Goal: Transaction & Acquisition: Book appointment/travel/reservation

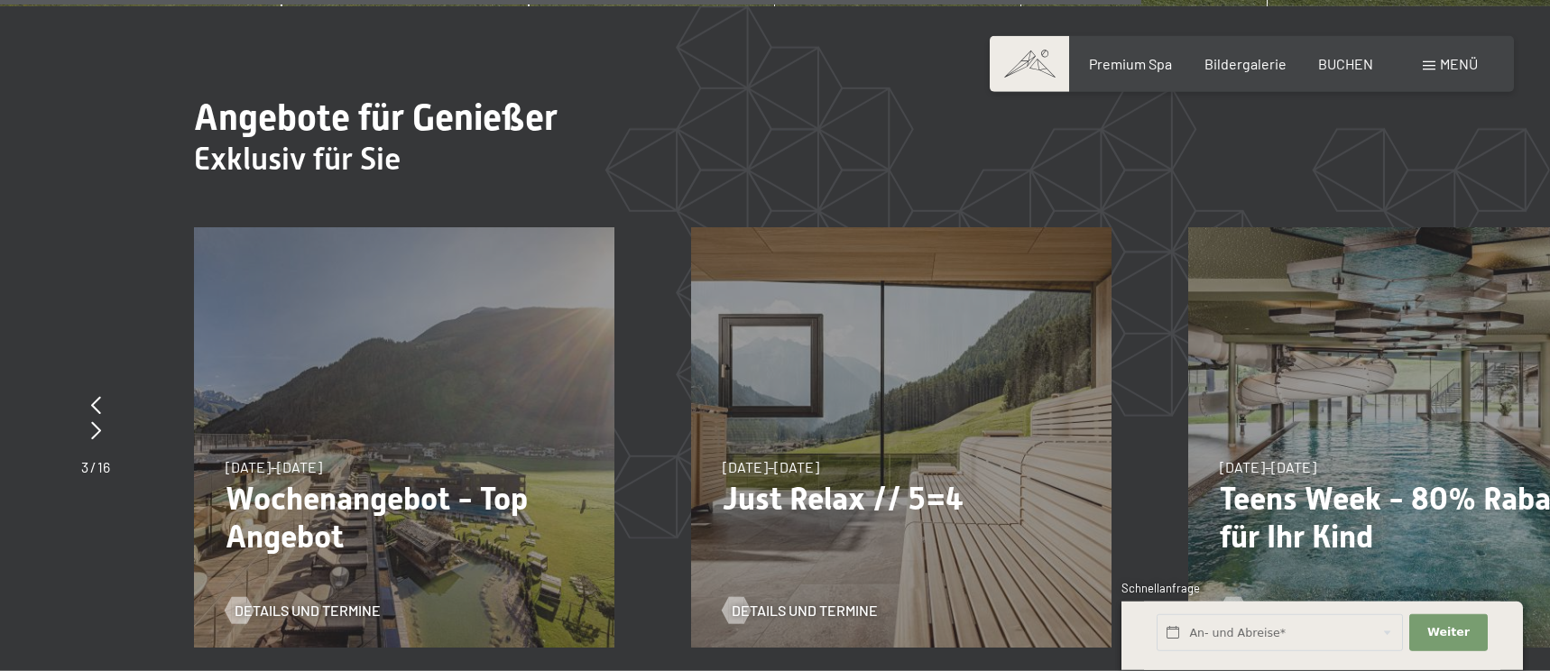
scroll to position [6535, 0]
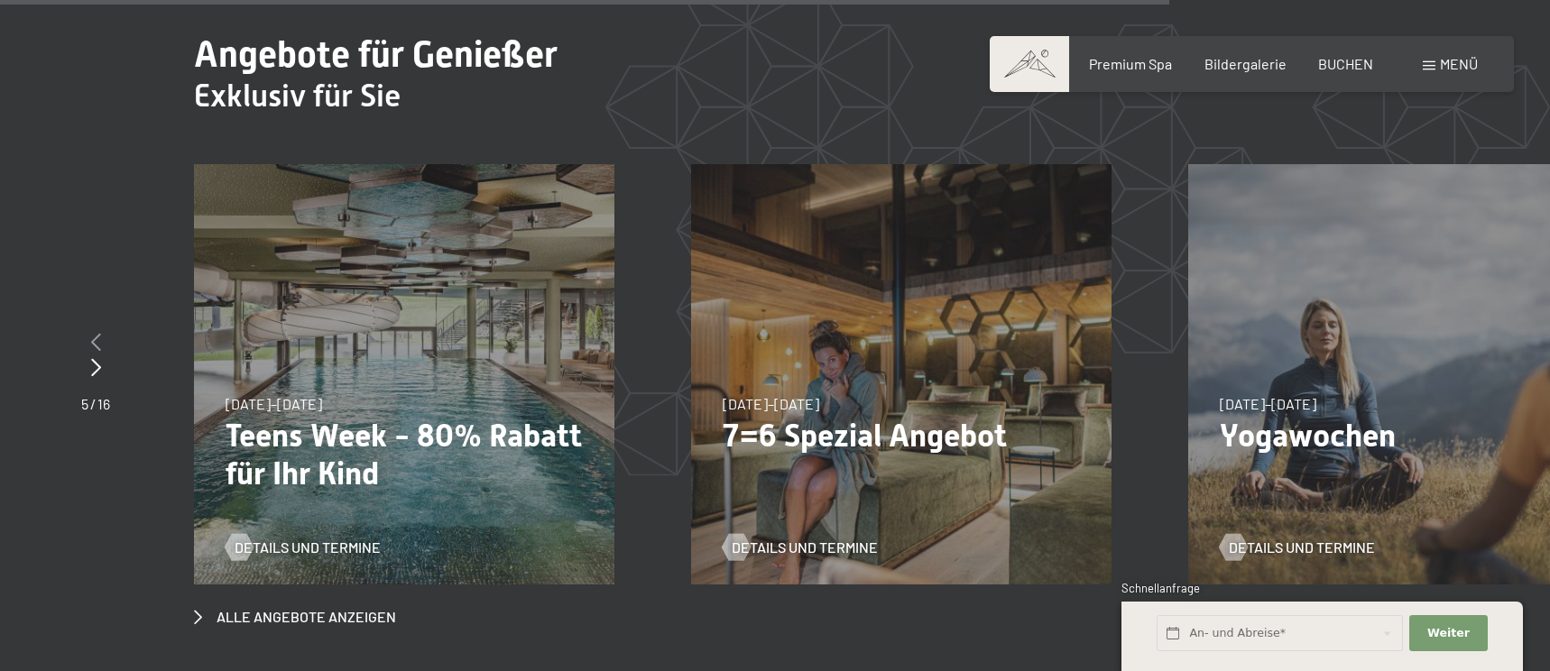
click at [99, 333] on icon at bounding box center [96, 342] width 10 height 18
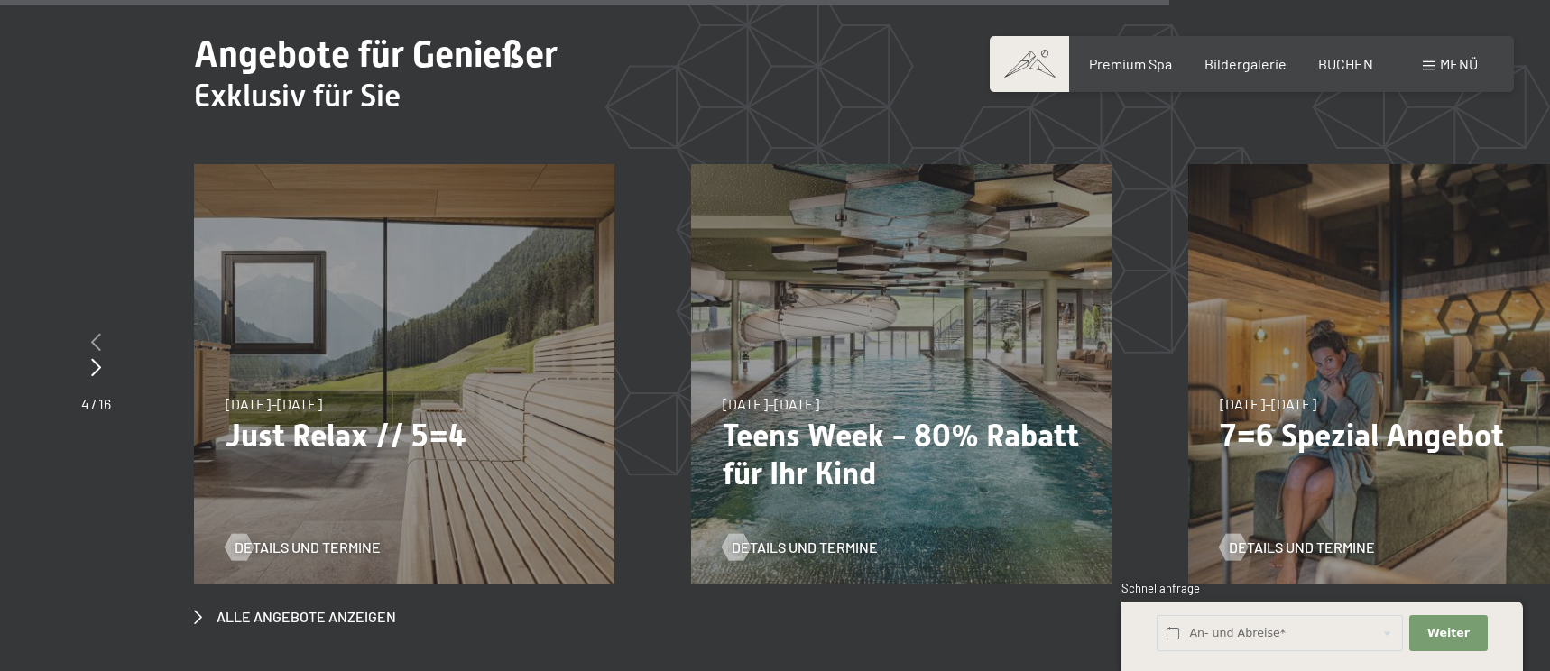
click at [99, 333] on icon at bounding box center [96, 342] width 10 height 18
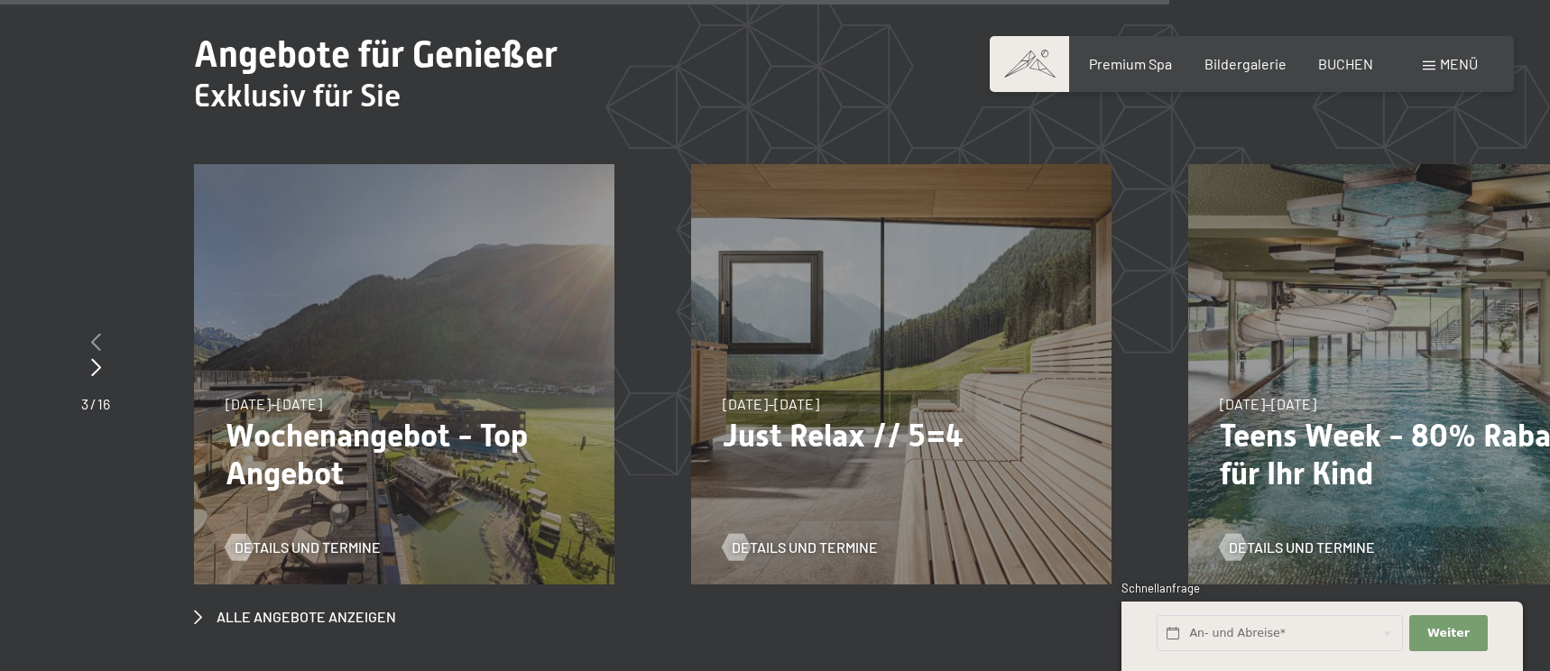
click at [99, 333] on icon at bounding box center [96, 342] width 10 height 18
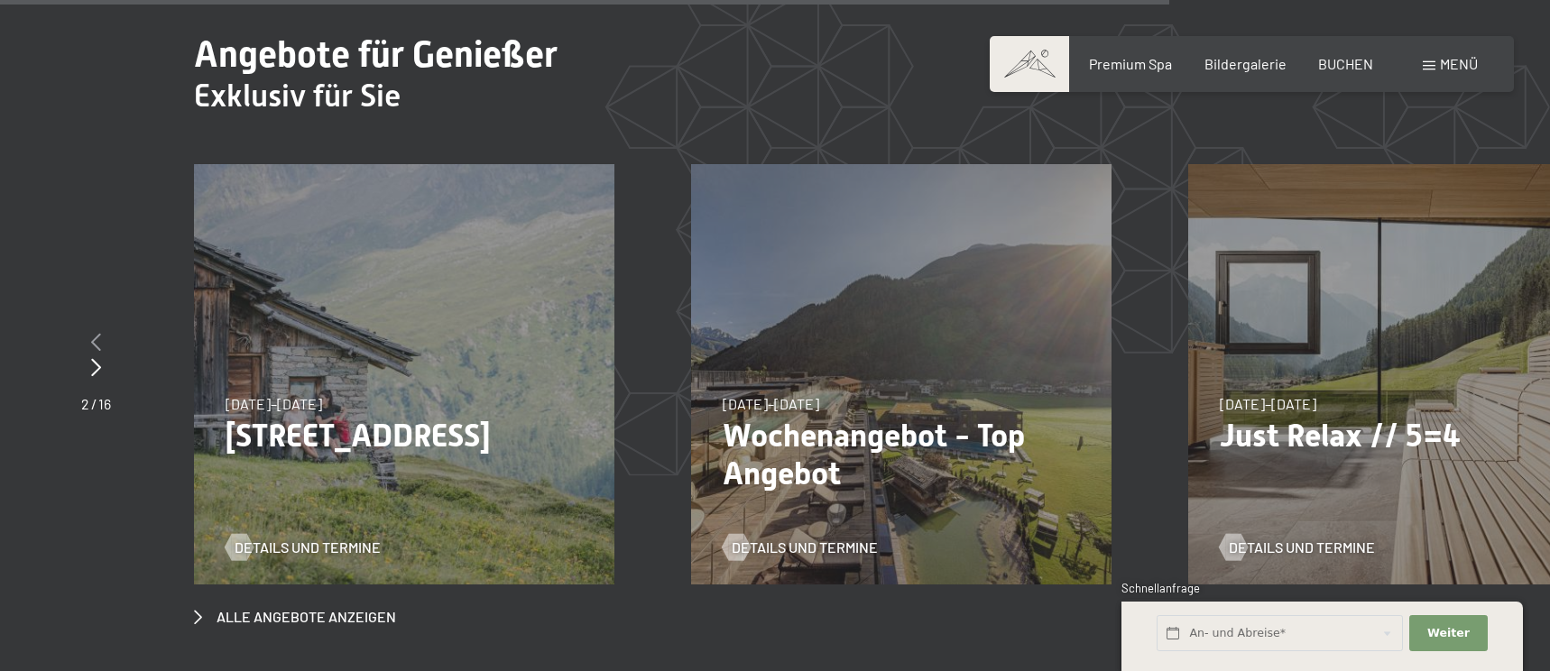
click at [99, 333] on icon at bounding box center [96, 342] width 10 height 18
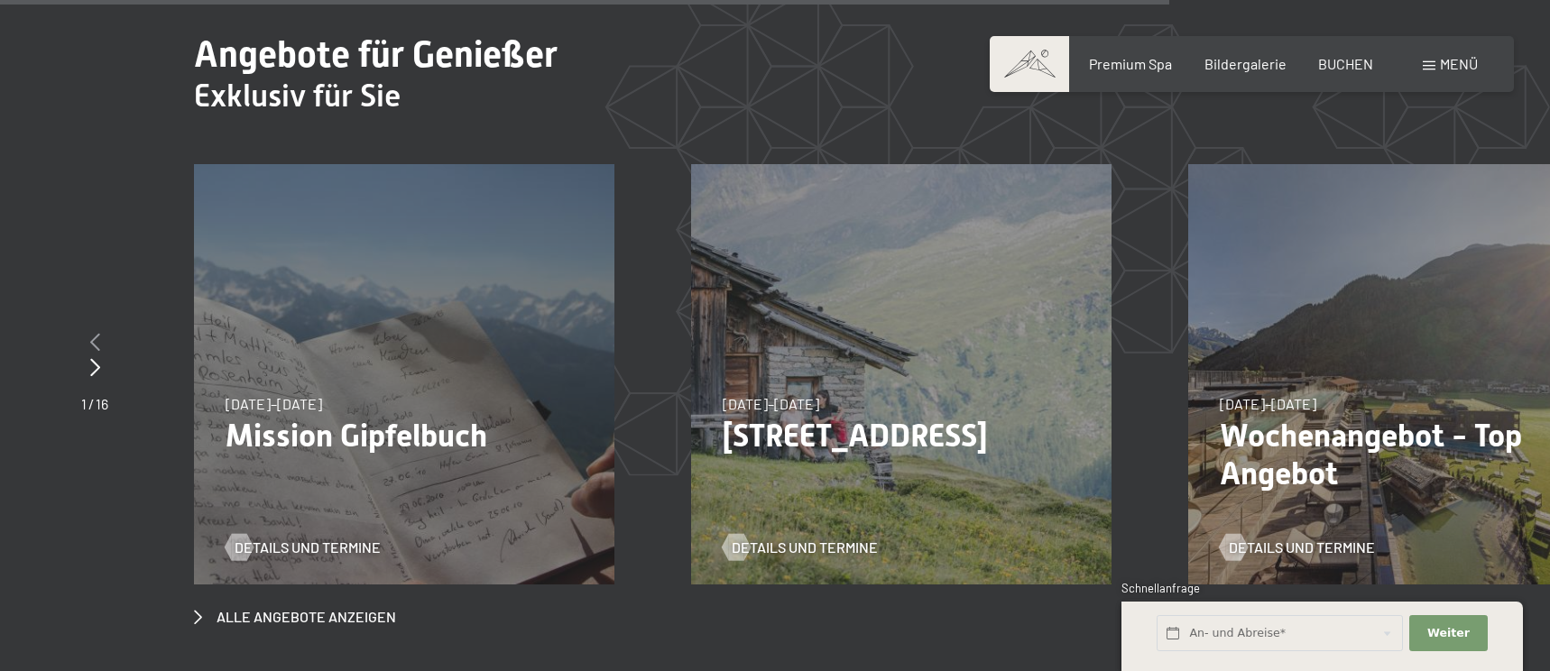
click at [99, 333] on icon at bounding box center [95, 342] width 10 height 18
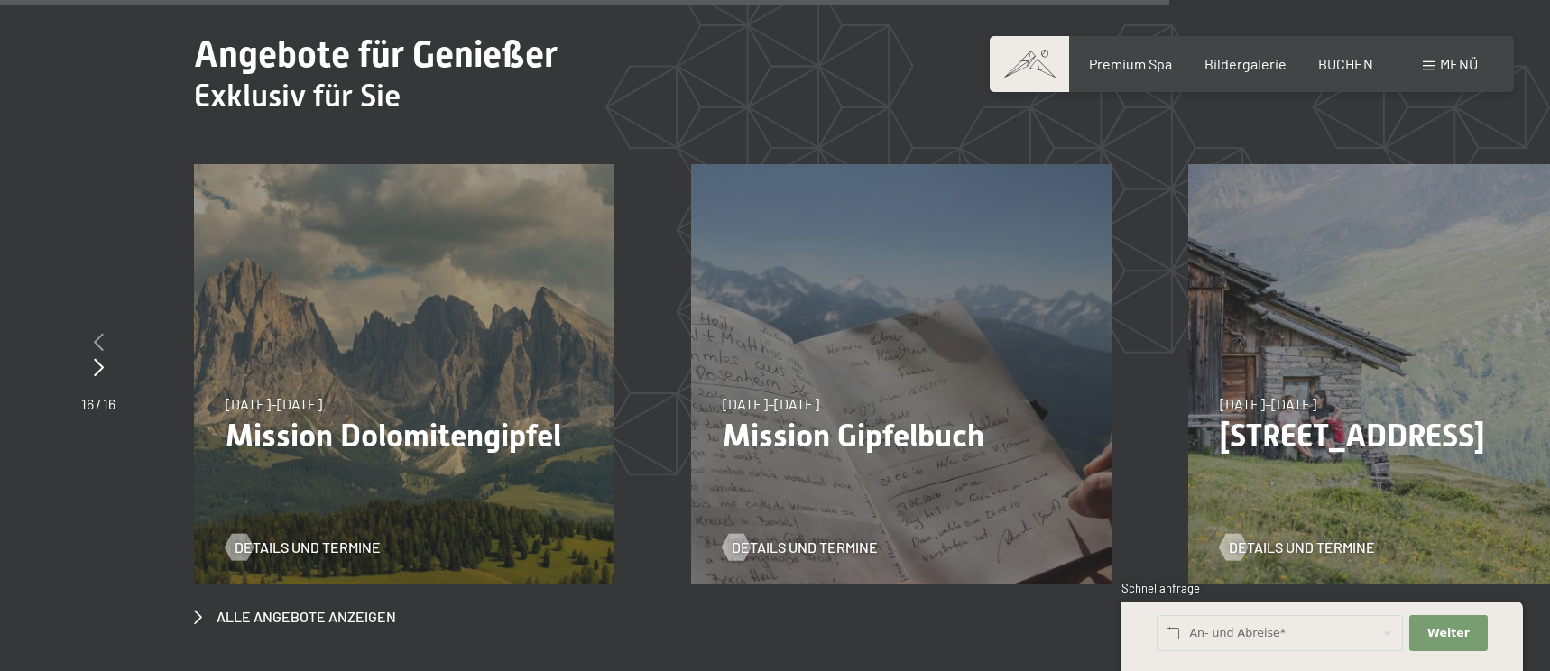
click at [99, 333] on icon at bounding box center [99, 342] width 10 height 18
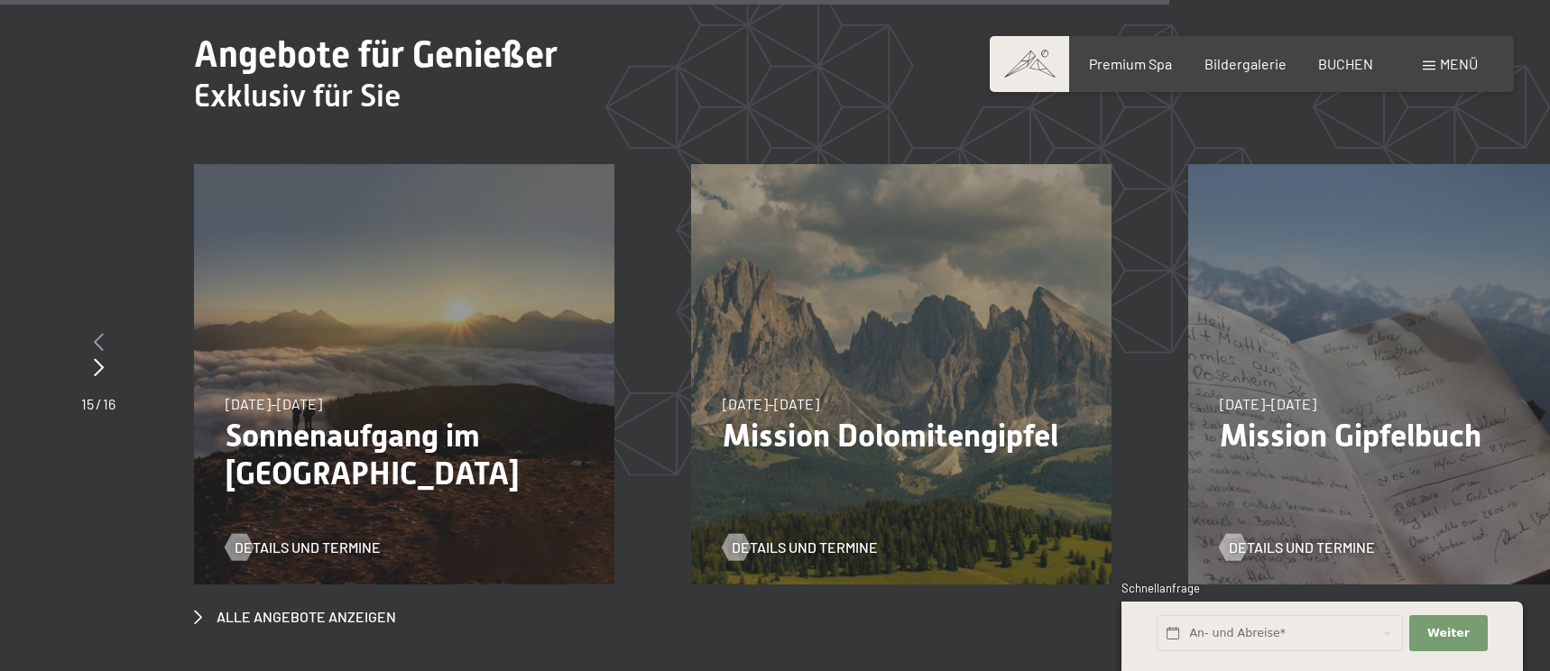
click at [99, 333] on icon at bounding box center [99, 342] width 10 height 18
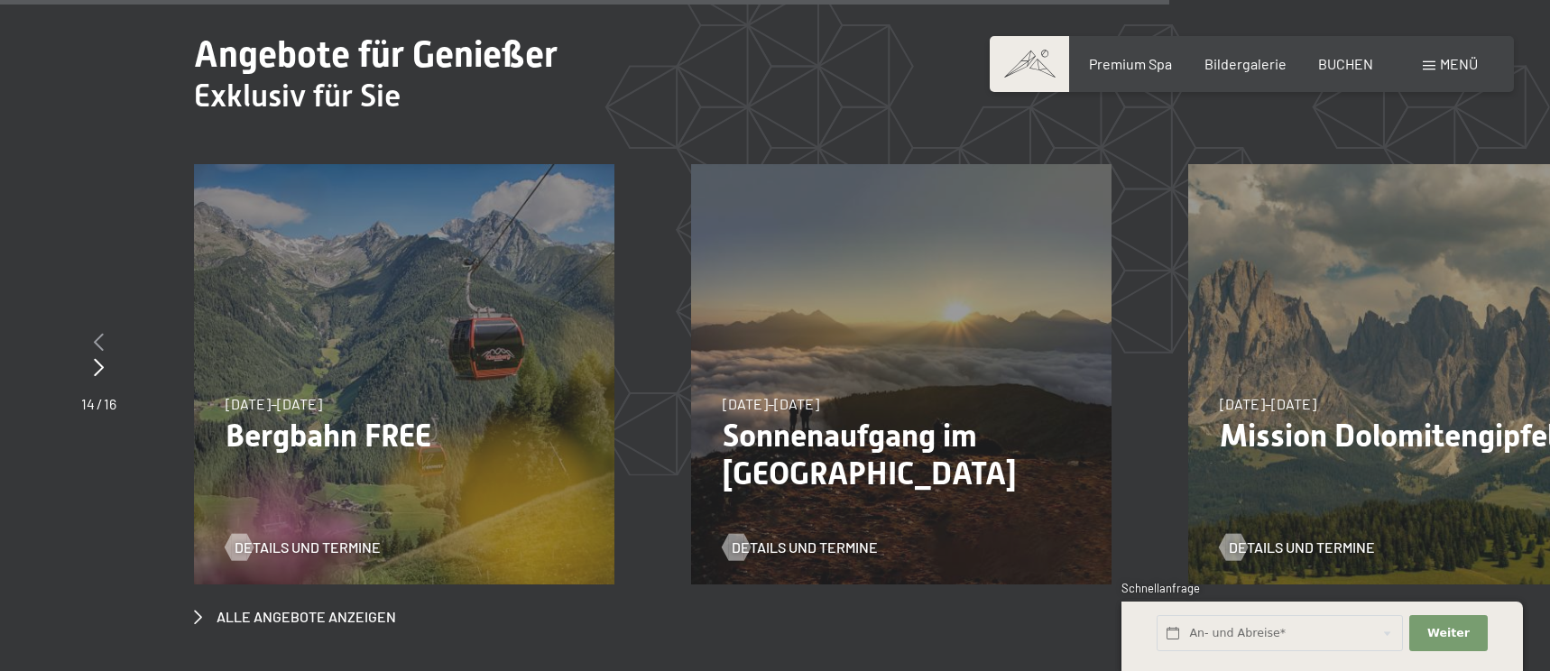
click at [99, 333] on icon at bounding box center [99, 342] width 10 height 18
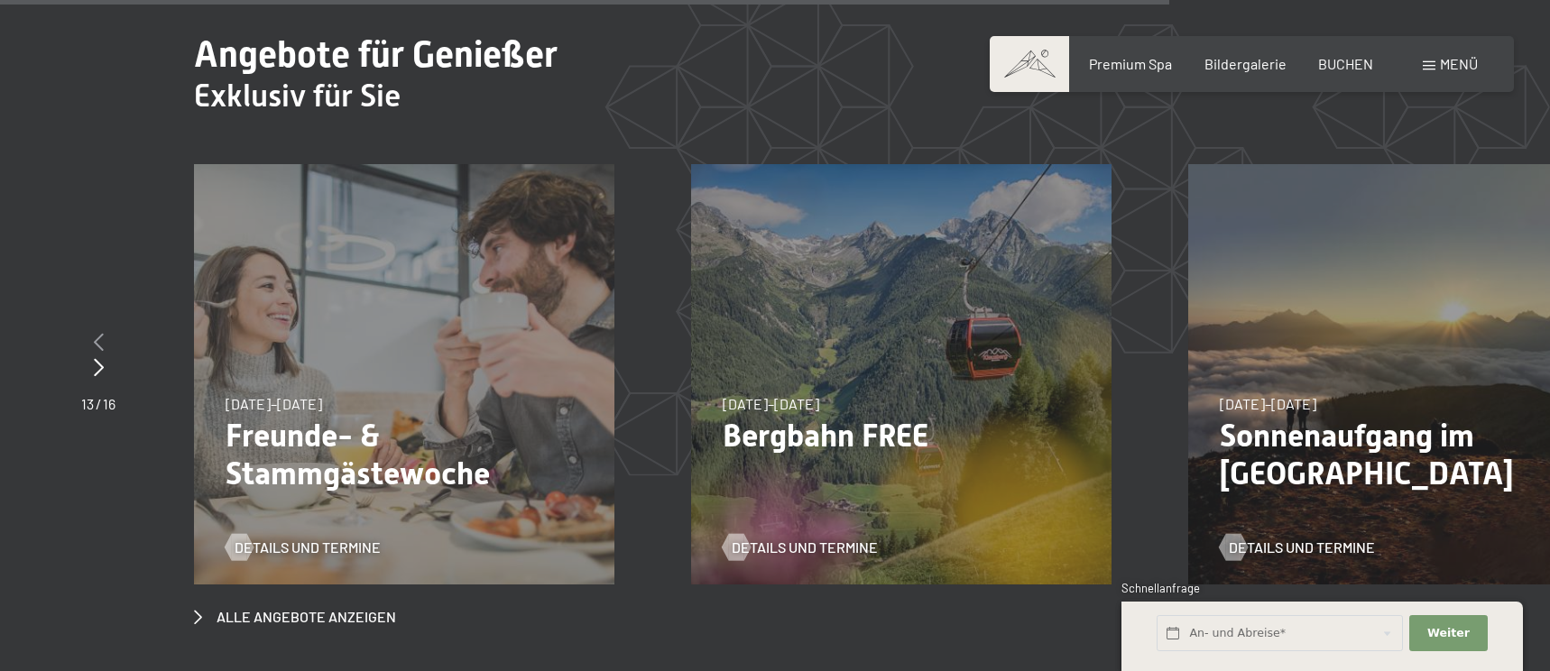
click at [99, 333] on icon at bounding box center [99, 342] width 10 height 18
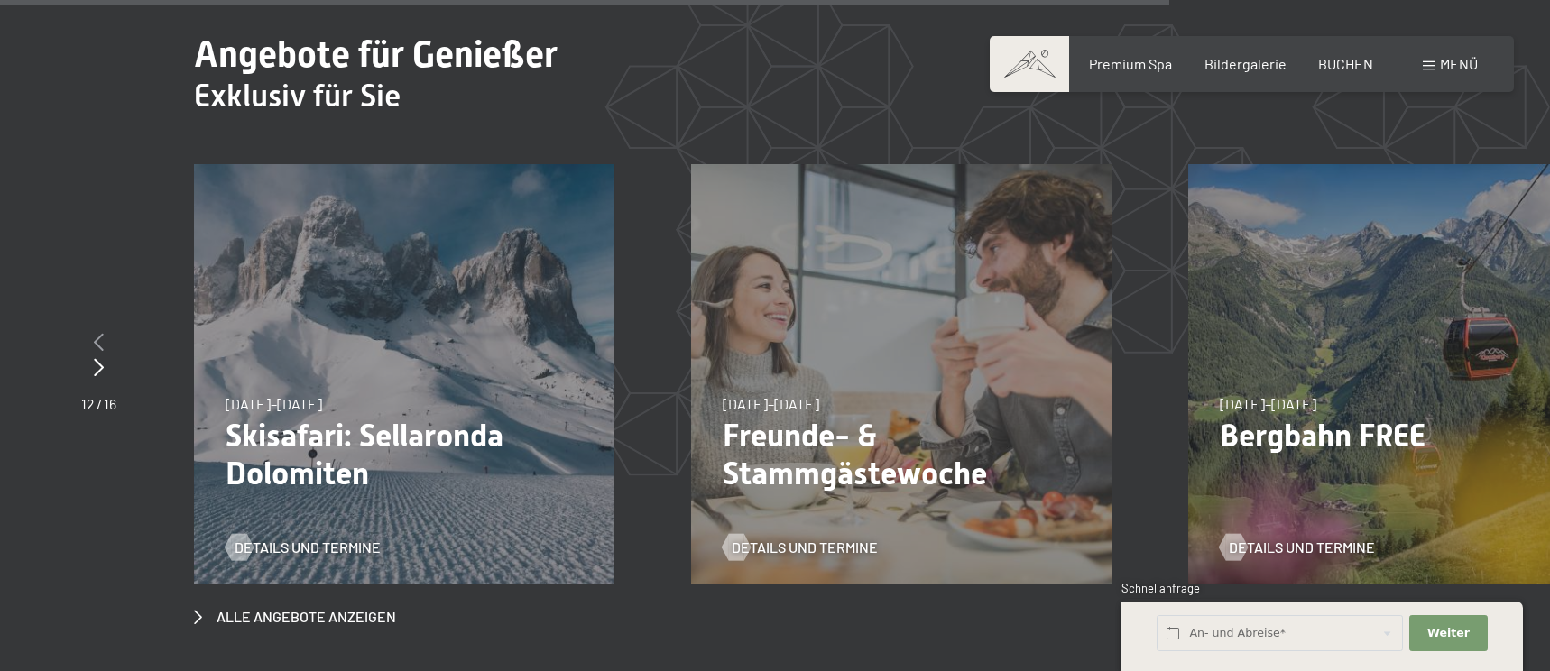
click at [99, 333] on icon at bounding box center [99, 342] width 10 height 18
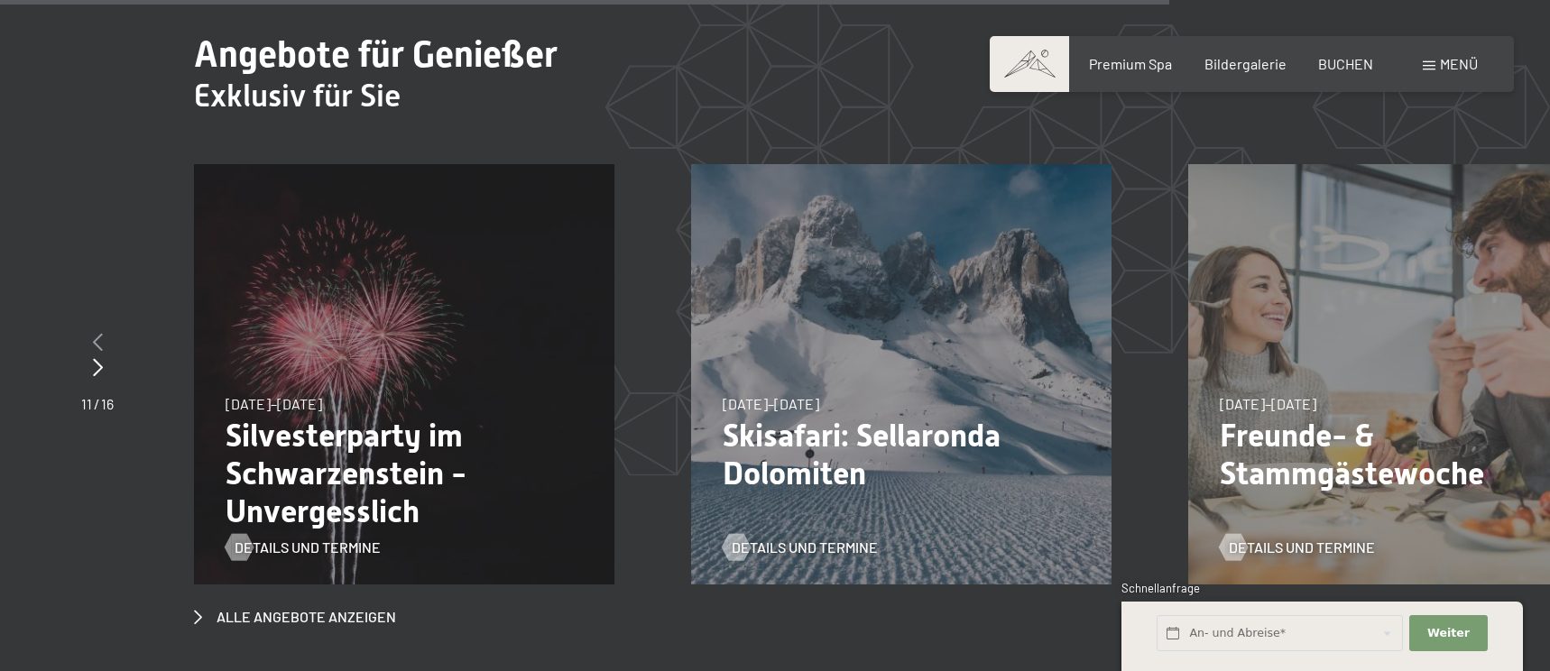
click at [99, 333] on icon at bounding box center [98, 342] width 10 height 18
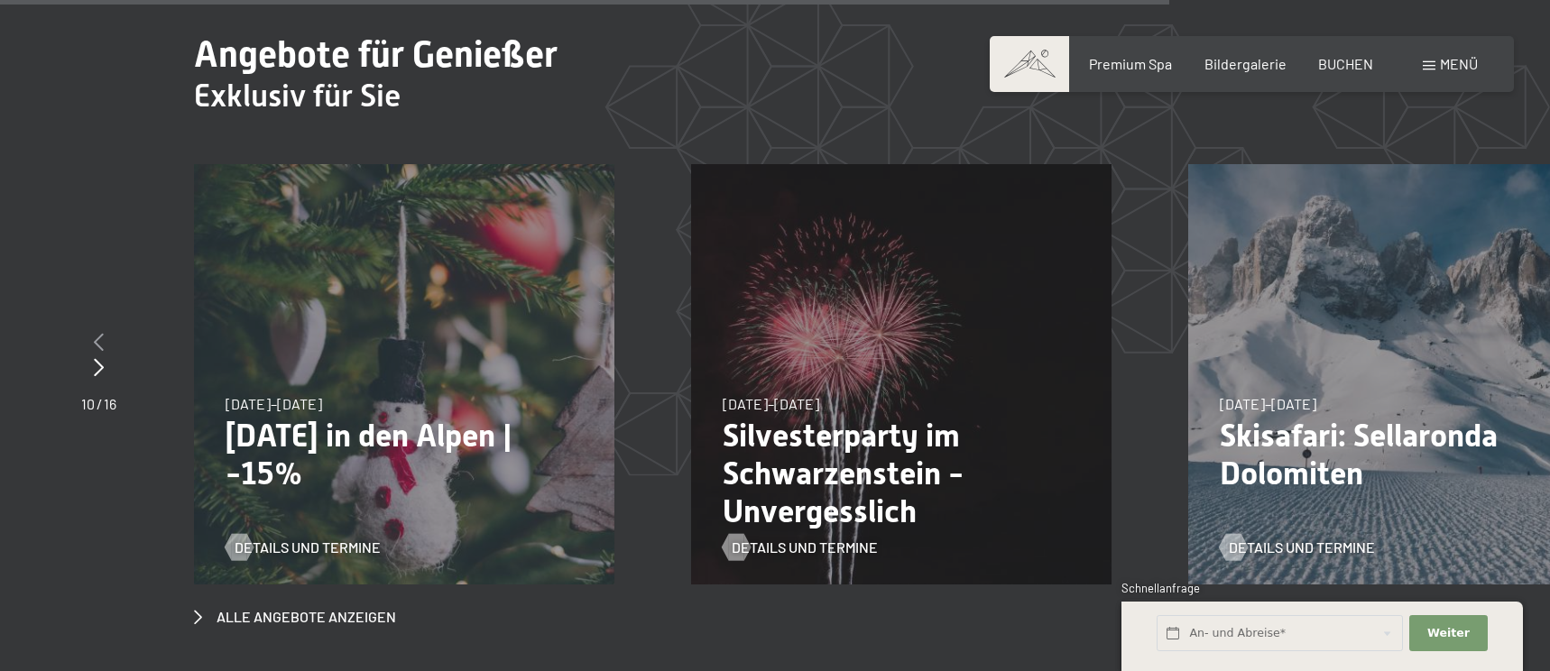
click at [99, 333] on icon at bounding box center [99, 342] width 10 height 18
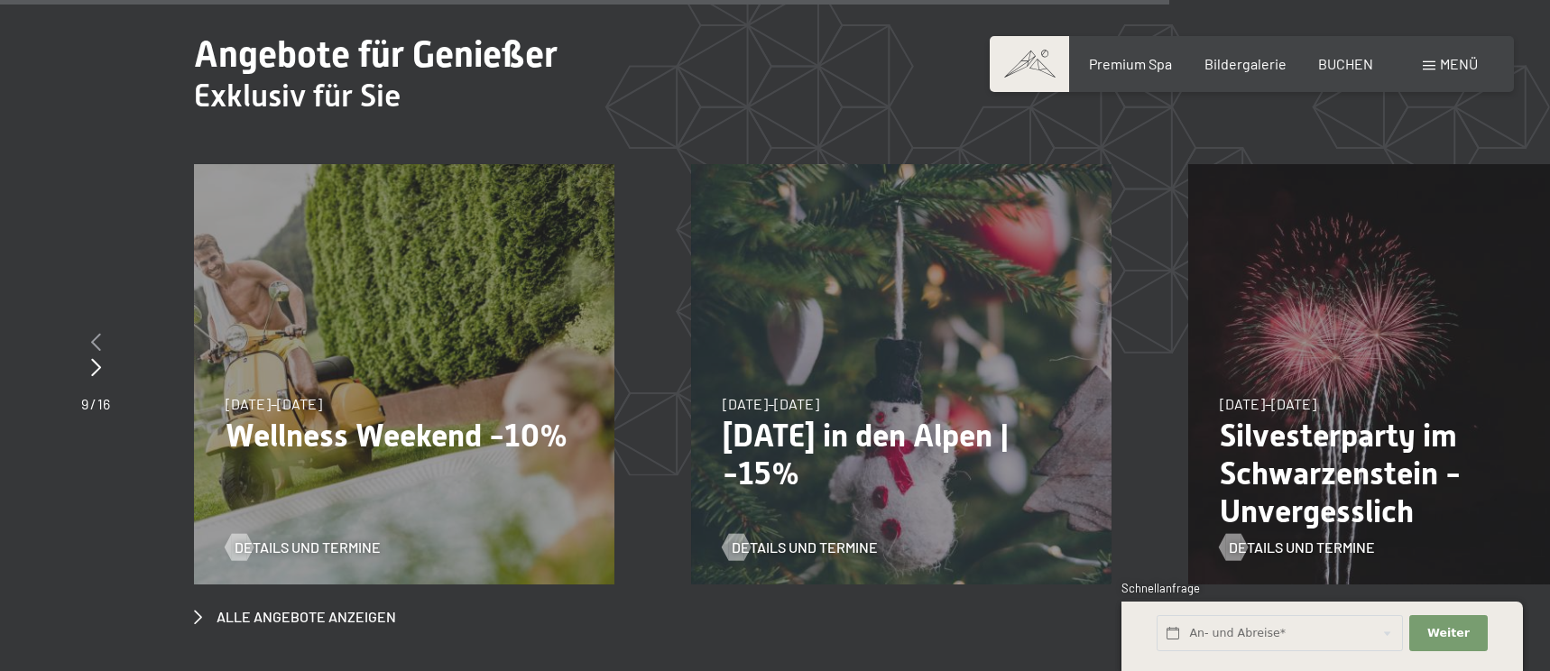
click at [99, 333] on icon at bounding box center [96, 342] width 10 height 18
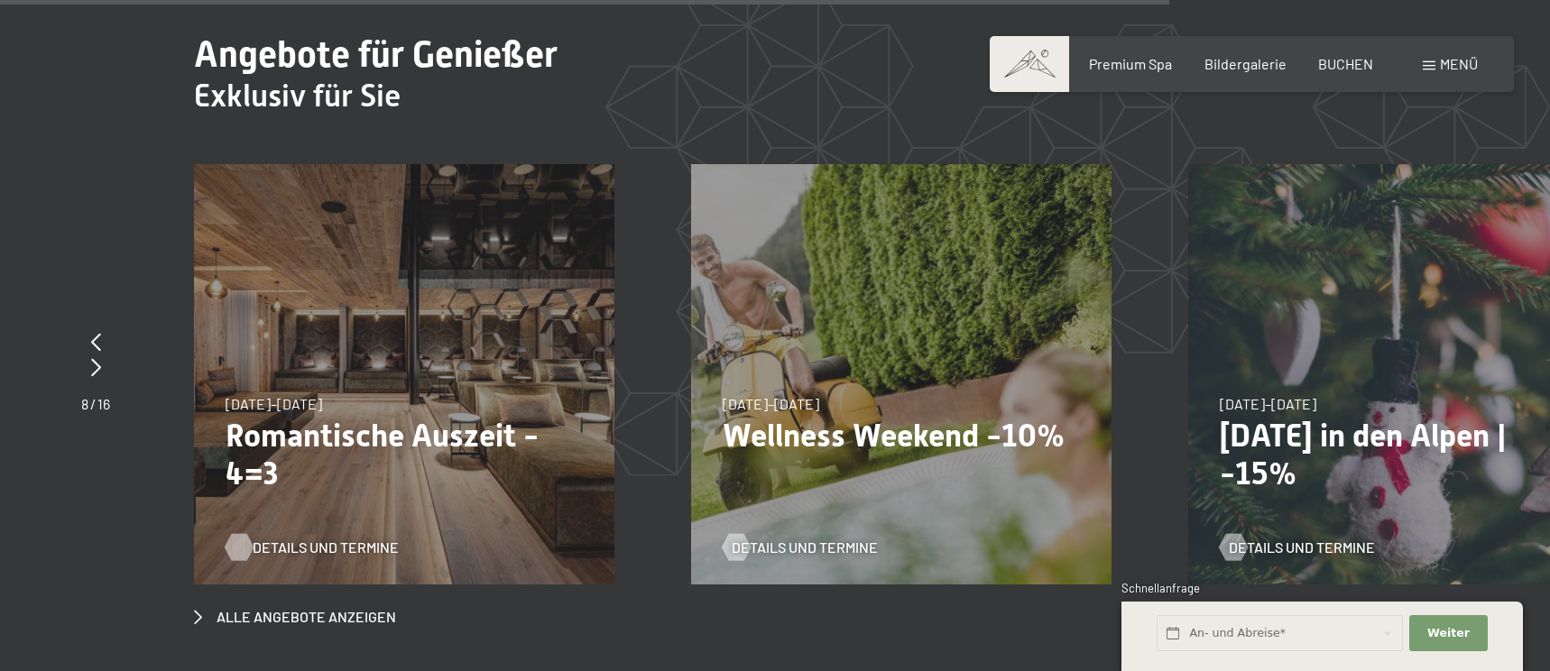
click at [286, 538] on span "Details und Termine" at bounding box center [326, 548] width 146 height 20
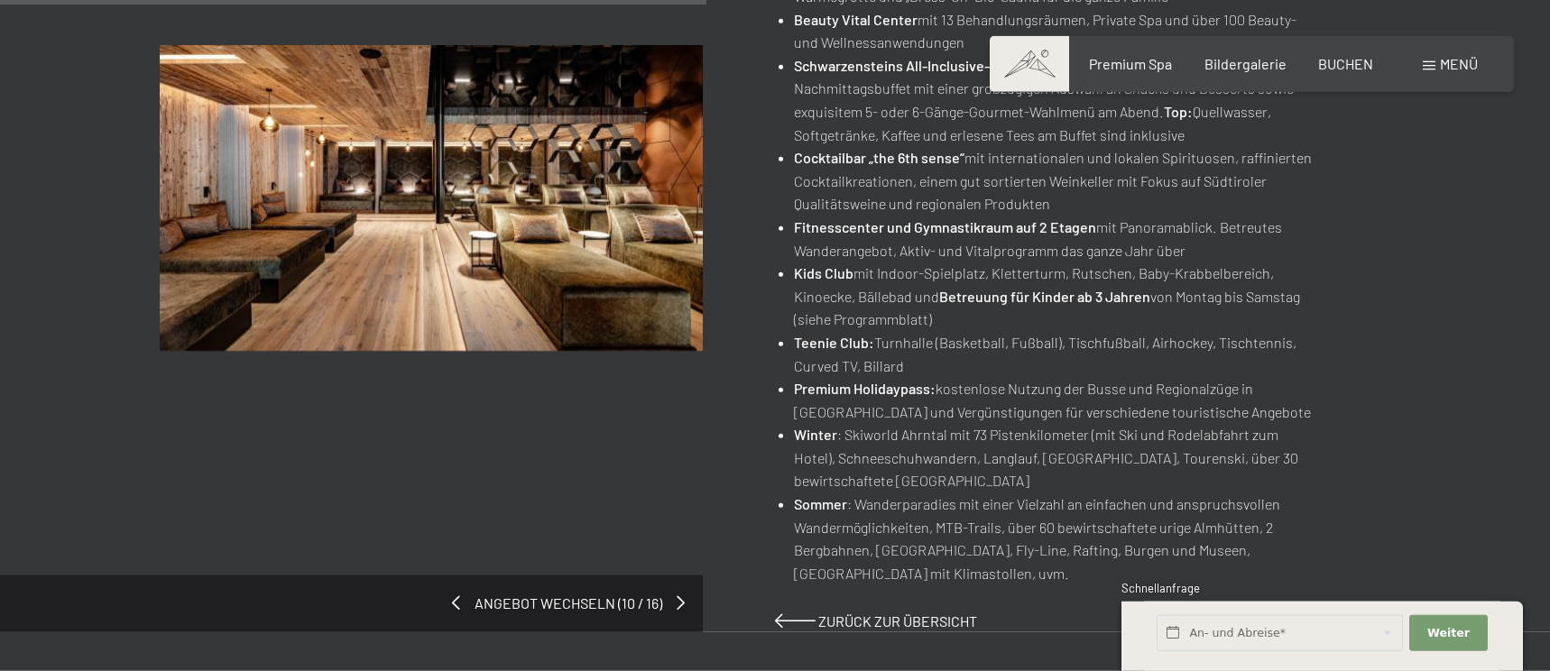
scroll to position [1105, 0]
